Goal: Information Seeking & Learning: Learn about a topic

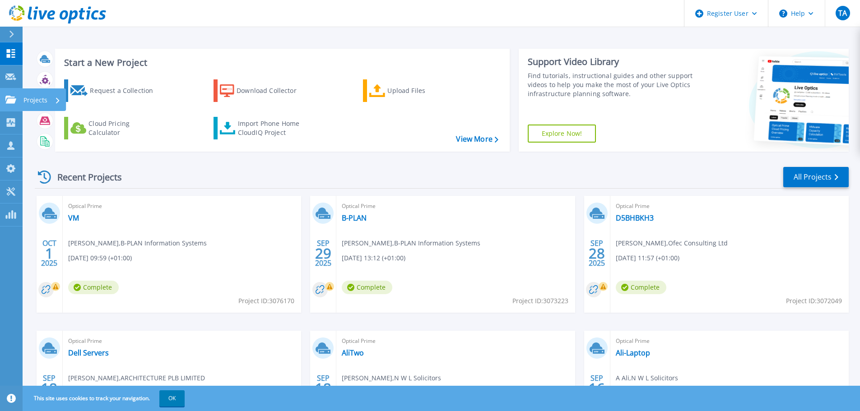
click at [42, 105] on p "Projects" at bounding box center [35, 100] width 24 height 23
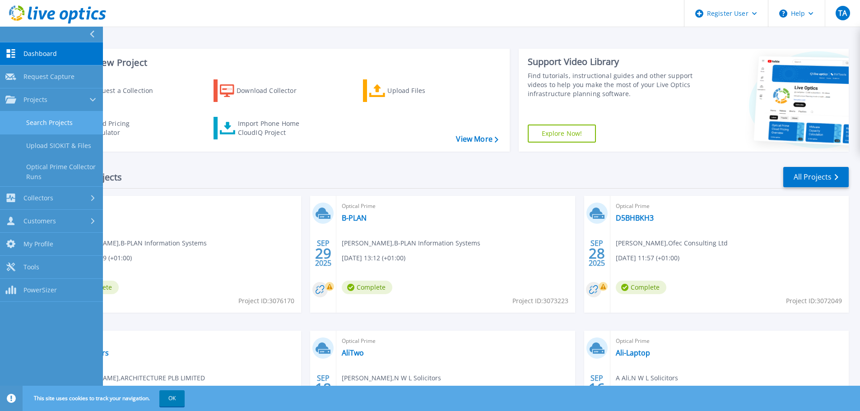
click at [48, 124] on link "Search Projects" at bounding box center [51, 123] width 103 height 23
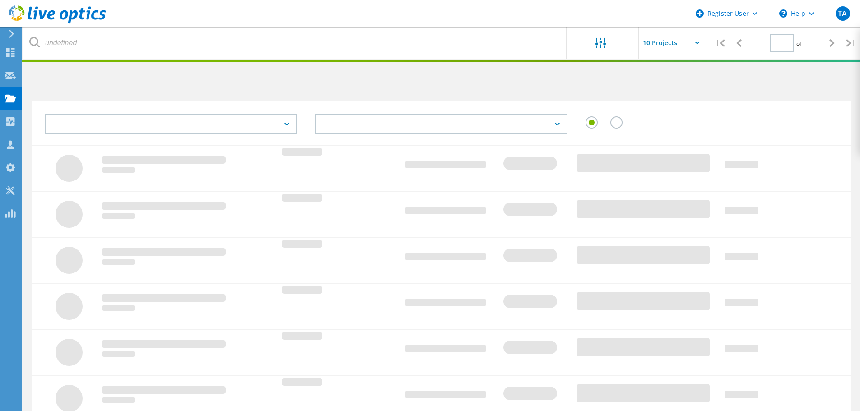
type input "1"
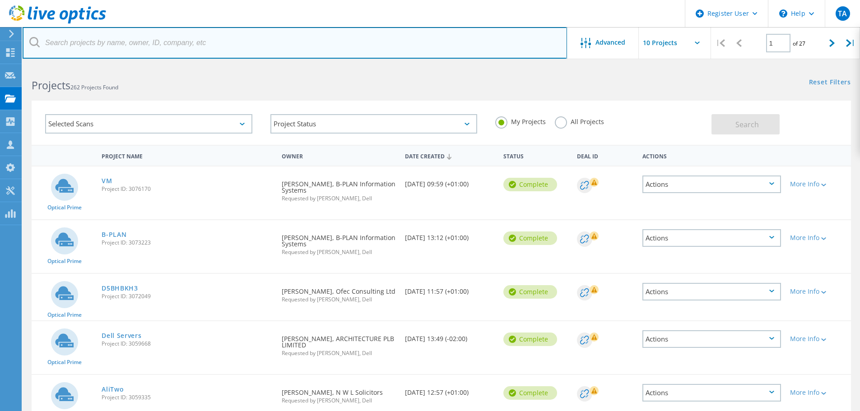
click at [227, 44] on input "text" at bounding box center [295, 43] width 545 height 32
paste input "[EMAIL_ADDRESS][DOMAIN_NAME]"
type input "[EMAIL_ADDRESS][DOMAIN_NAME]"
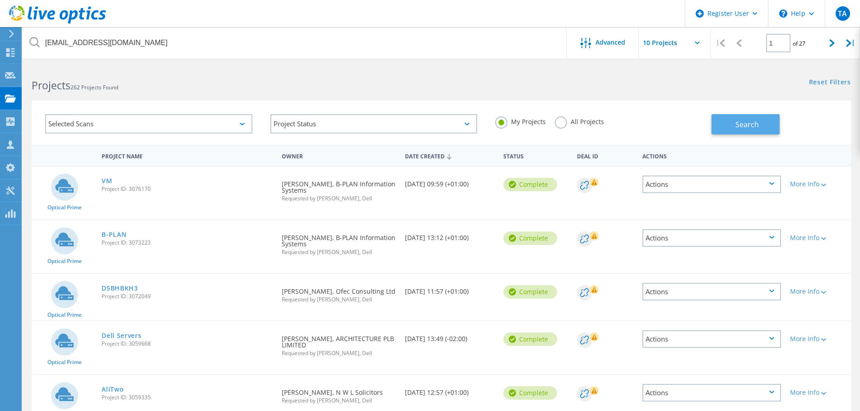
click at [732, 120] on button "Search" at bounding box center [746, 124] width 68 height 20
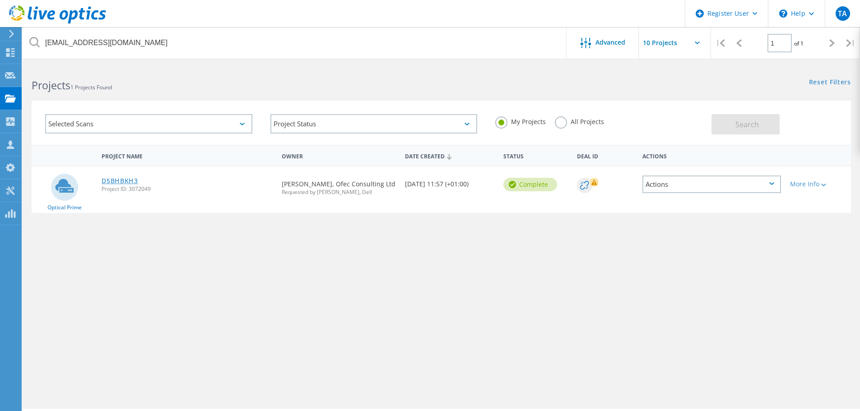
click at [128, 178] on link "D5BHBKH3" at bounding box center [120, 181] width 37 height 6
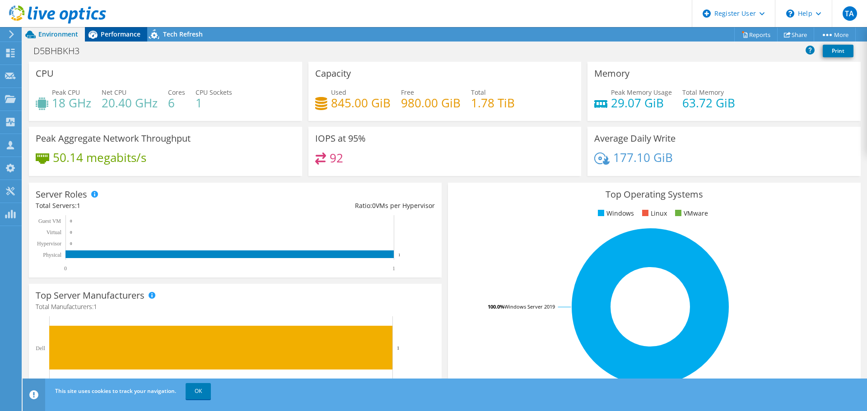
click at [122, 39] on div "Performance" at bounding box center [116, 34] width 62 height 14
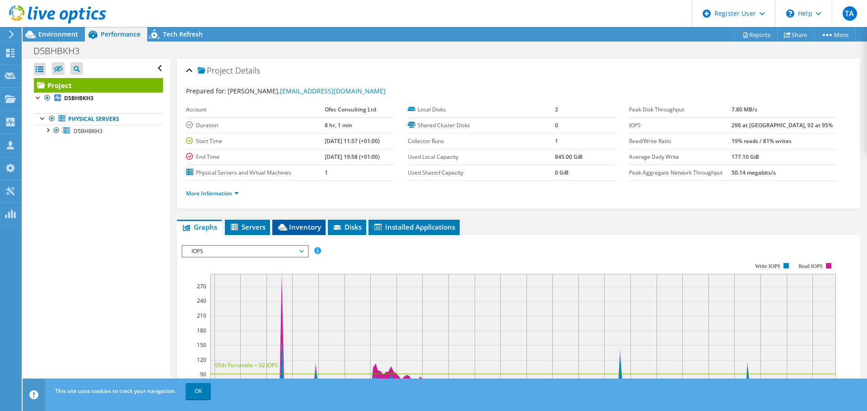
click at [311, 224] on span "Inventory" at bounding box center [299, 227] width 44 height 9
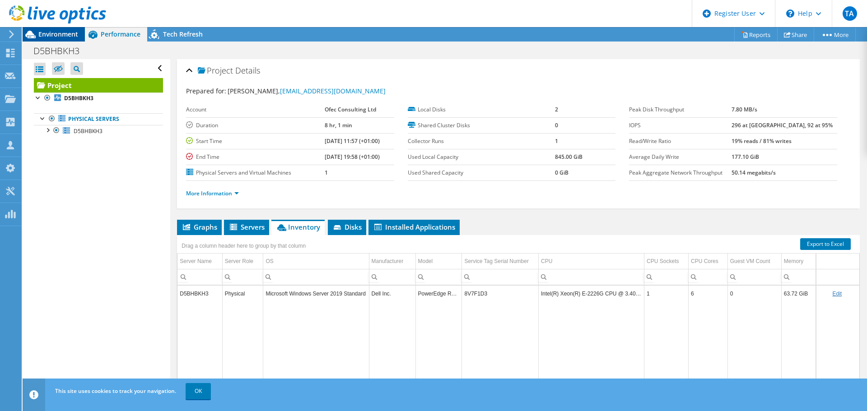
click at [57, 36] on span "Environment" at bounding box center [58, 34] width 40 height 9
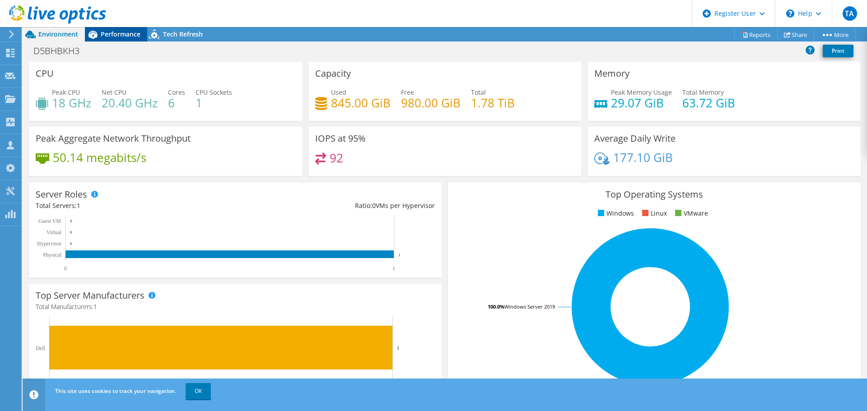
click at [131, 39] on div "Performance" at bounding box center [116, 34] width 62 height 14
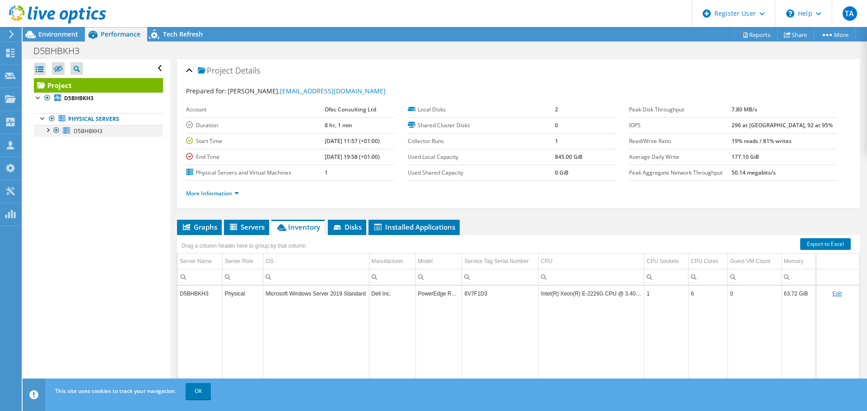
click at [51, 131] on div at bounding box center [47, 129] width 9 height 9
click at [207, 224] on span "Graphs" at bounding box center [200, 227] width 36 height 9
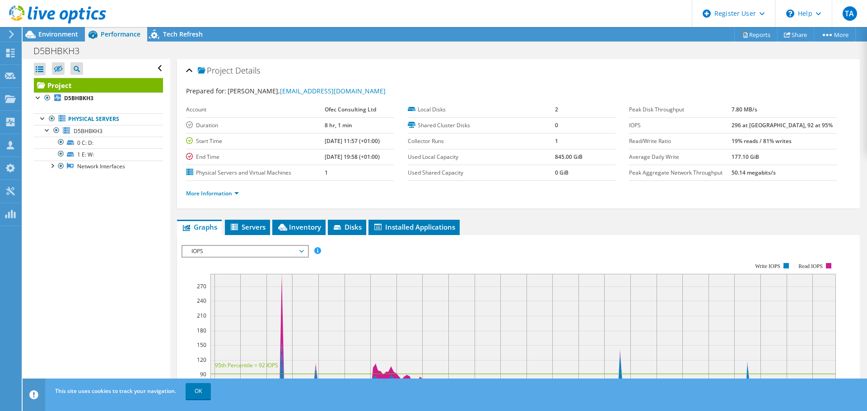
scroll to position [135, 0]
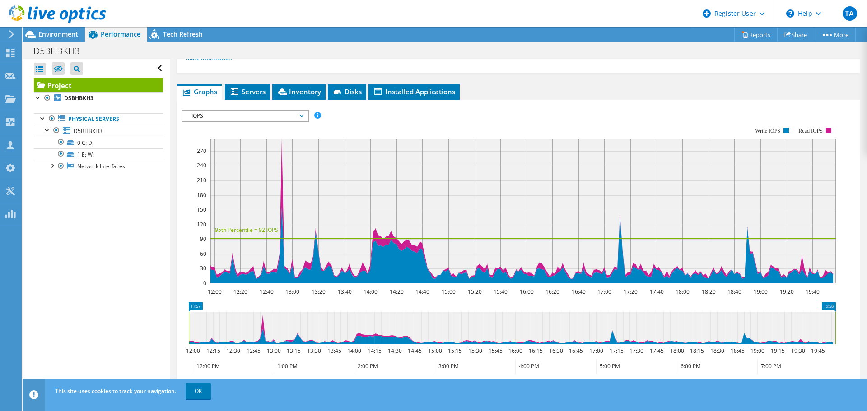
click at [301, 118] on span "IOPS" at bounding box center [245, 116] width 116 height 11
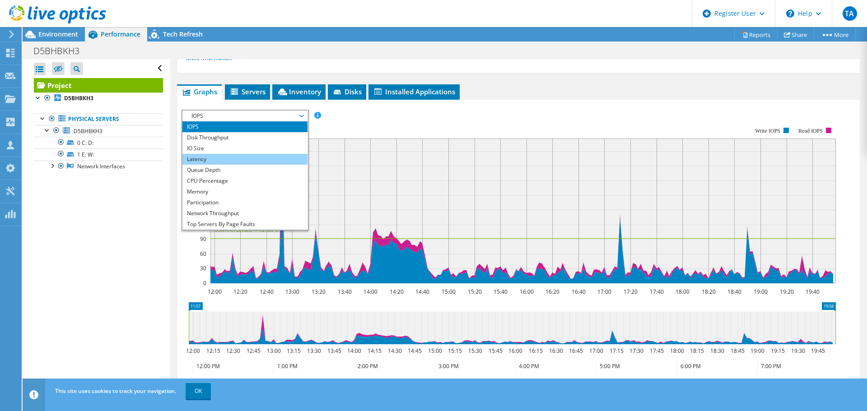
click at [268, 156] on li "Latency" at bounding box center [244, 159] width 125 height 11
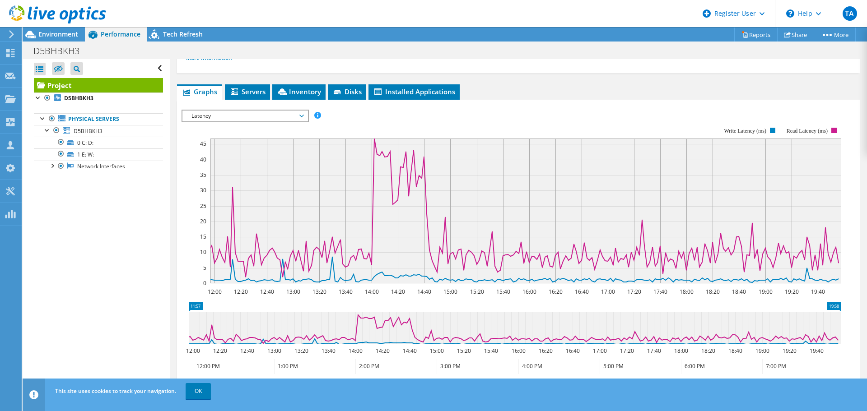
click at [299, 116] on span "Latency" at bounding box center [245, 116] width 116 height 11
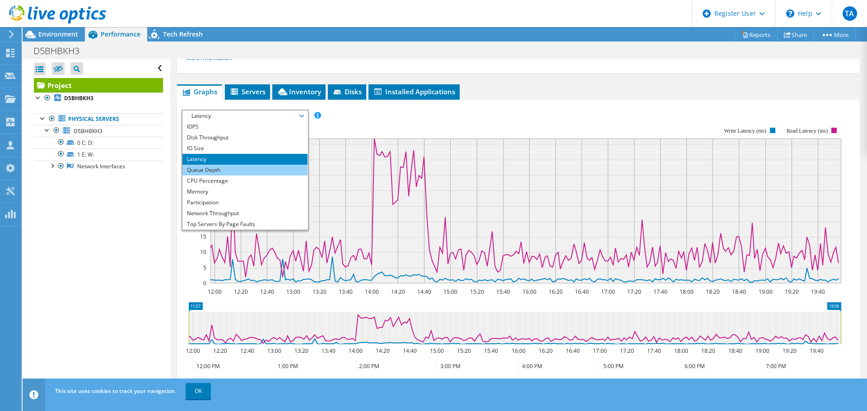
click at [285, 169] on li "Queue Depth" at bounding box center [244, 170] width 125 height 11
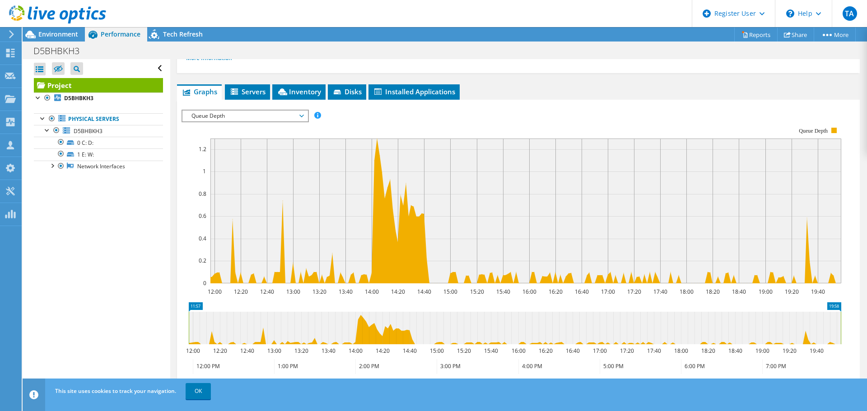
click at [304, 114] on span "Queue Depth" at bounding box center [244, 116] width 125 height 11
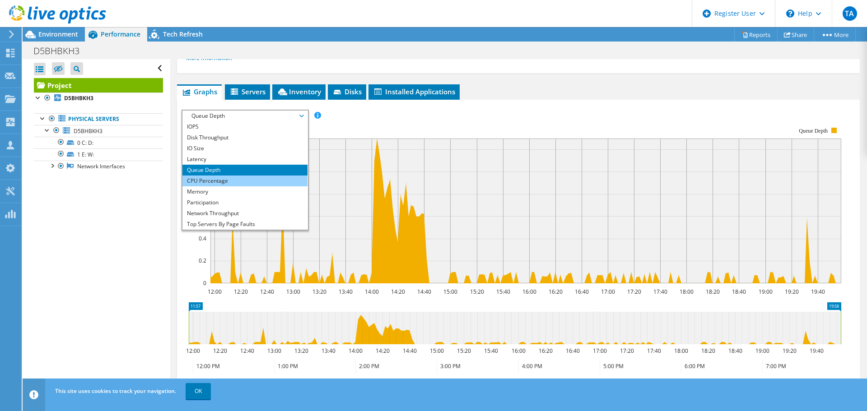
click at [282, 179] on li "CPU Percentage" at bounding box center [244, 181] width 125 height 11
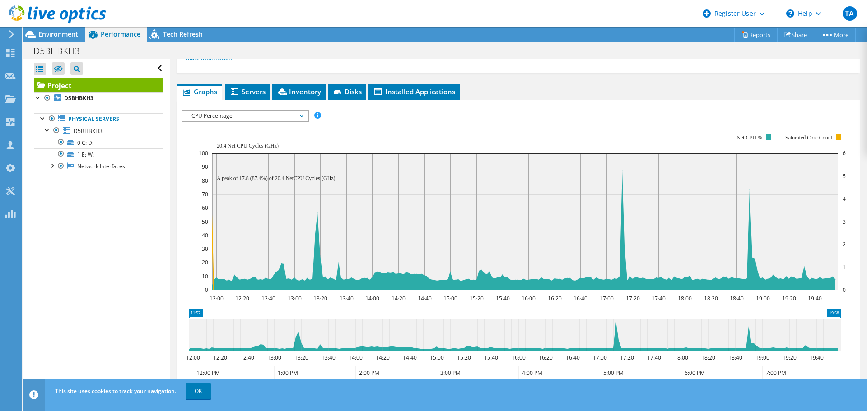
click at [304, 118] on span "CPU Percentage" at bounding box center [244, 116] width 125 height 11
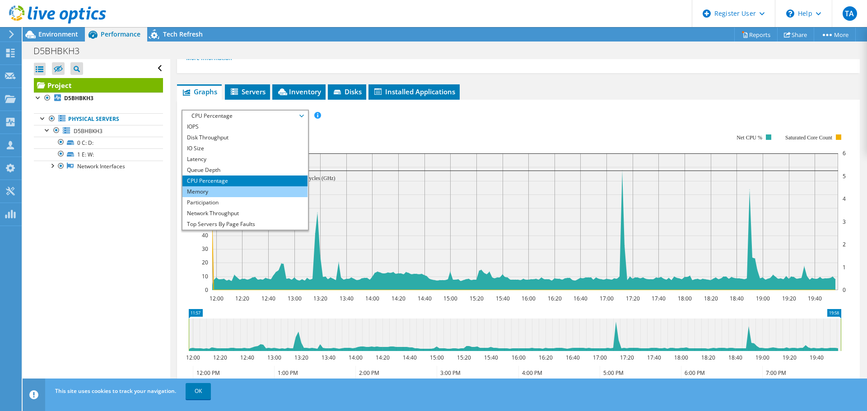
click at [243, 195] on li "Memory" at bounding box center [244, 192] width 125 height 11
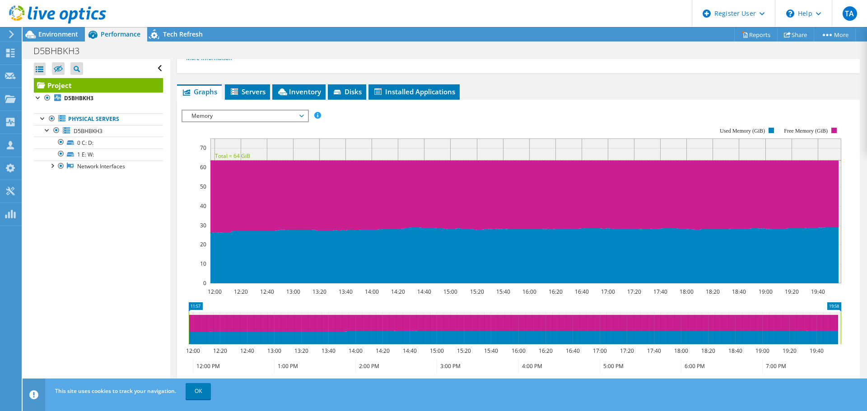
click at [299, 117] on span "Memory" at bounding box center [245, 116] width 116 height 11
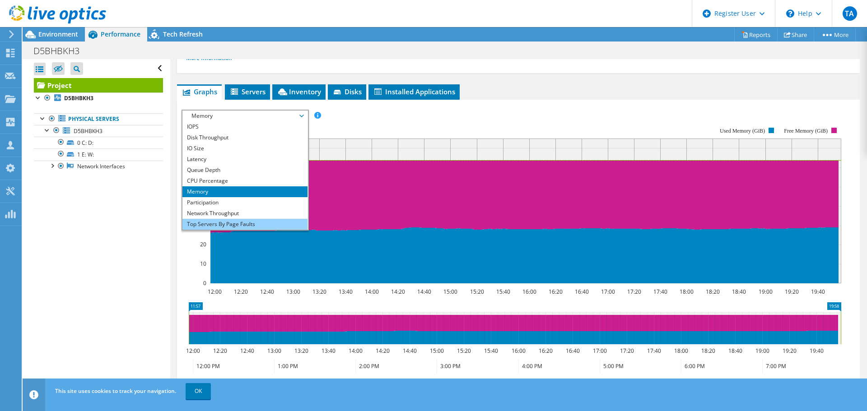
click at [263, 227] on li "Top Servers By Page Faults" at bounding box center [244, 224] width 125 height 11
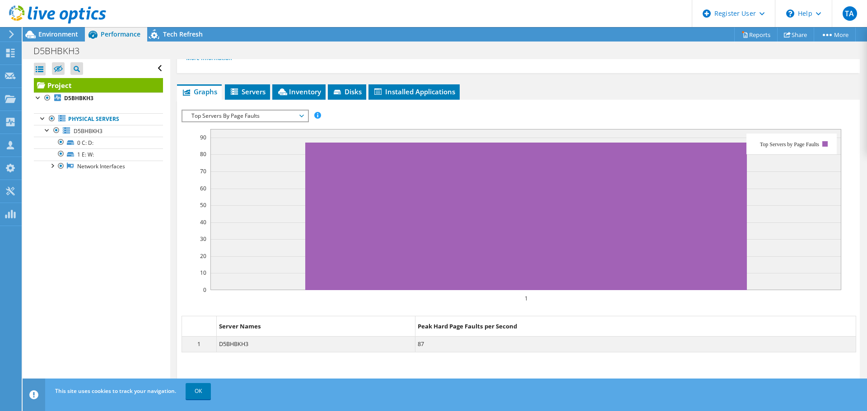
click at [296, 116] on span "Top Servers By Page Faults" at bounding box center [245, 116] width 116 height 11
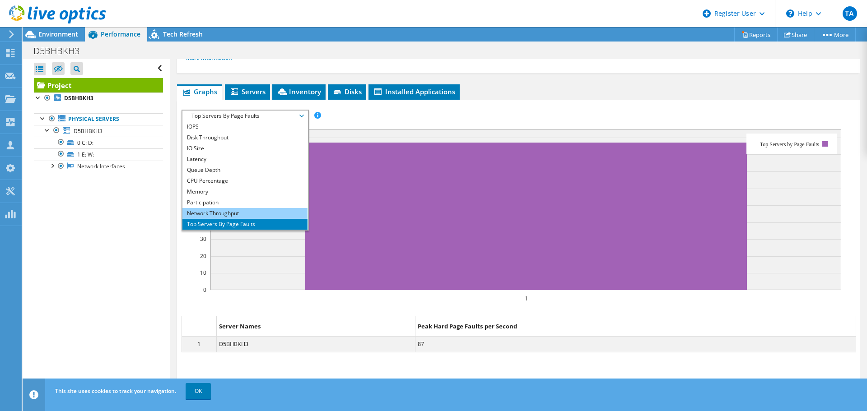
click at [275, 210] on li "Network Throughput" at bounding box center [244, 213] width 125 height 11
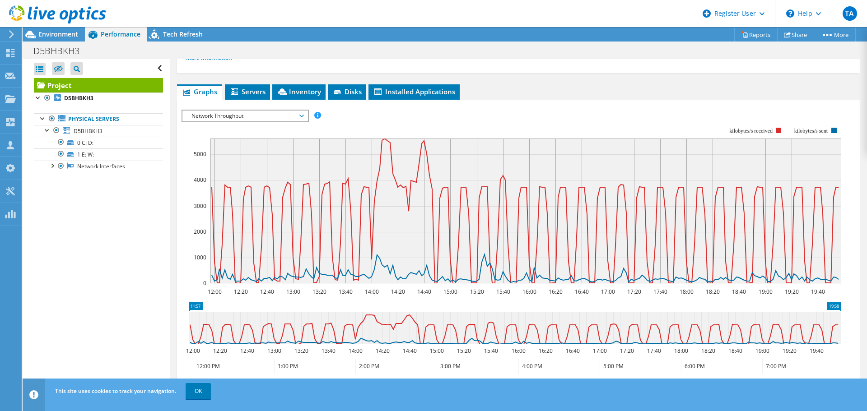
click at [303, 112] on span "Network Throughput" at bounding box center [245, 116] width 116 height 11
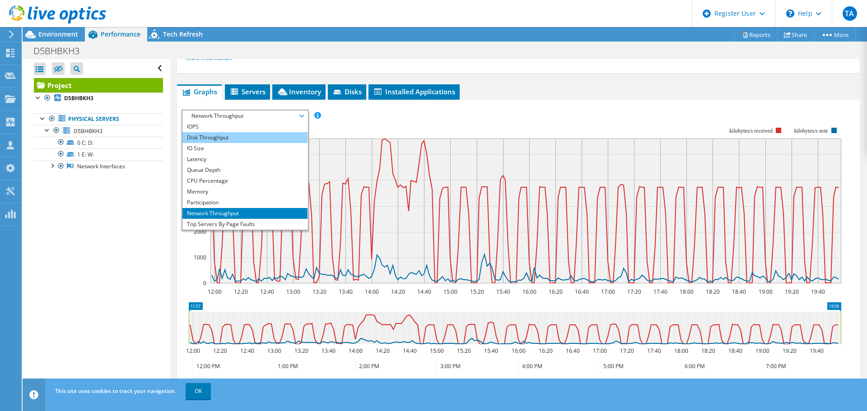
click at [236, 135] on li "Disk Throughput" at bounding box center [244, 137] width 125 height 11
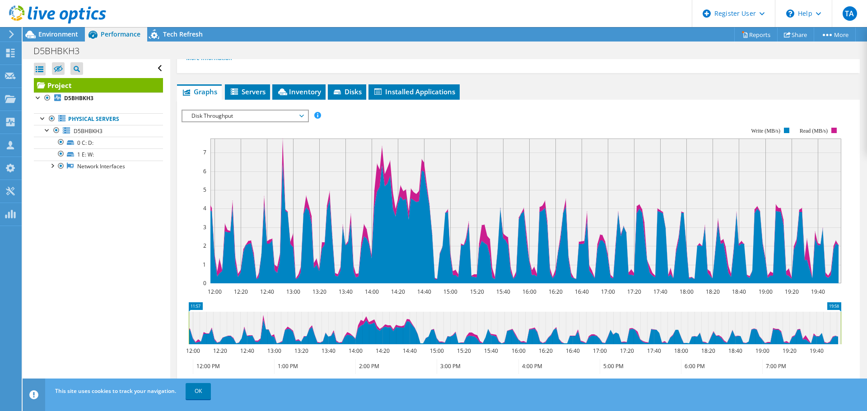
click at [305, 112] on span "Disk Throughput" at bounding box center [244, 116] width 125 height 11
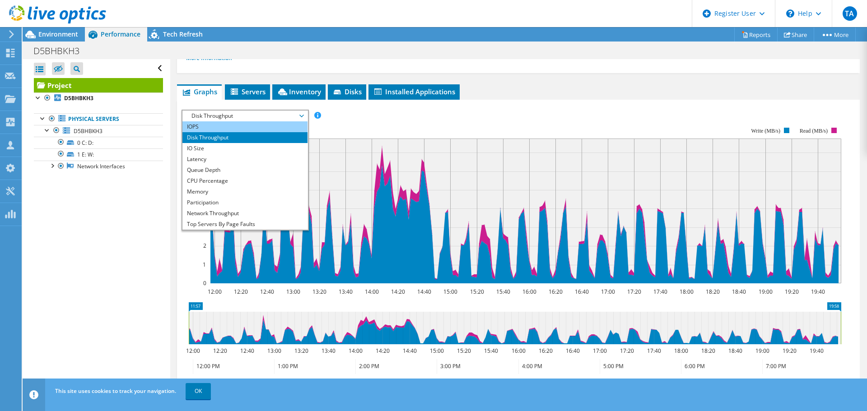
click at [219, 126] on li "IOPS" at bounding box center [244, 126] width 125 height 11
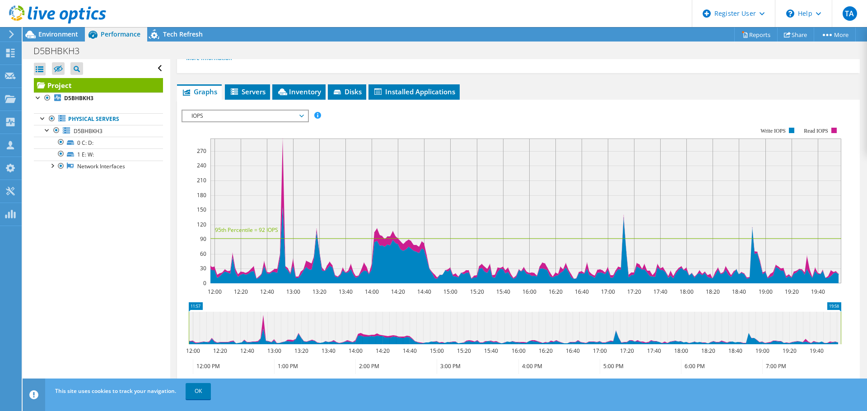
click at [296, 117] on span "IOPS" at bounding box center [245, 116] width 116 height 11
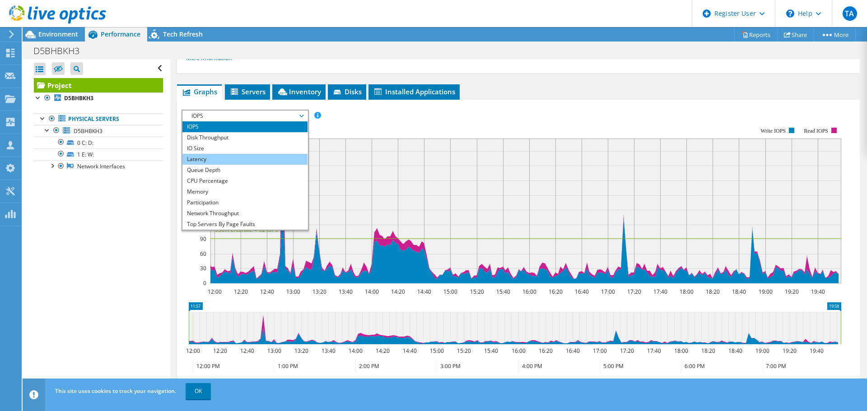
click at [274, 161] on li "Latency" at bounding box center [244, 159] width 125 height 11
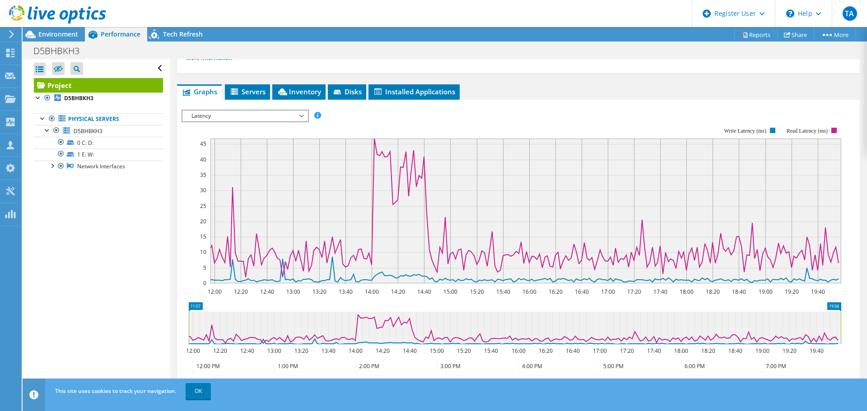
click at [299, 117] on span "Latency" at bounding box center [245, 116] width 116 height 11
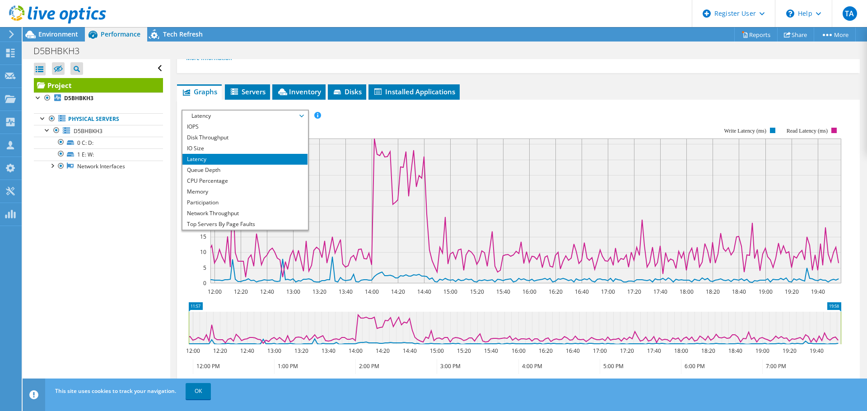
click at [158, 294] on div "Open All Close All Hide Excluded Nodes Project Tree Filter" at bounding box center [96, 226] width 147 height 335
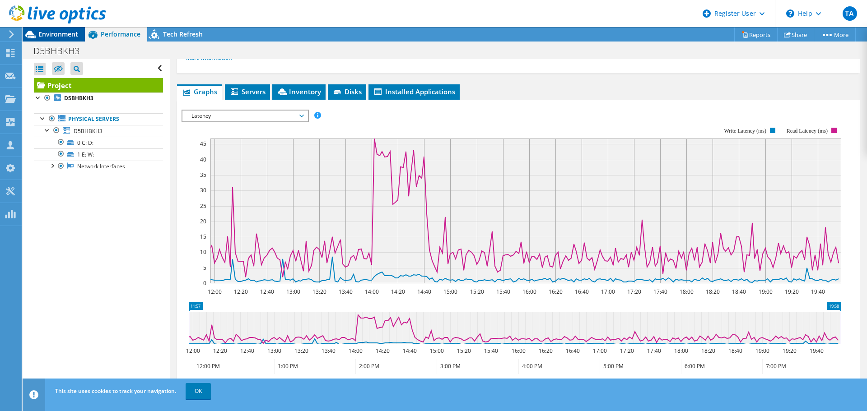
click at [64, 35] on span "Environment" at bounding box center [58, 34] width 40 height 9
